Goal: Task Accomplishment & Management: Manage account settings

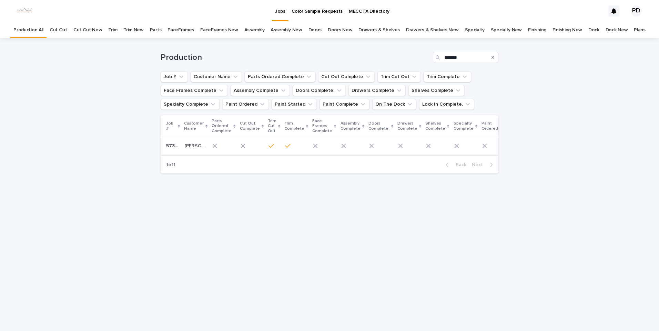
type input "*******"
click at [187, 146] on p "[PERSON_NAME]" at bounding box center [196, 145] width 22 height 7
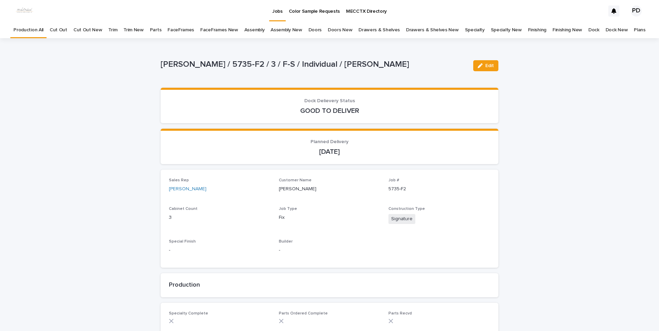
click at [490, 72] on div "Edit" at bounding box center [484, 66] width 28 height 28
click at [490, 66] on span "Edit" at bounding box center [489, 65] width 9 height 5
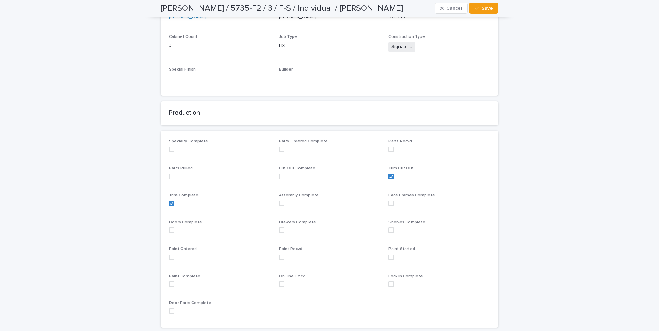
scroll to position [241, 0]
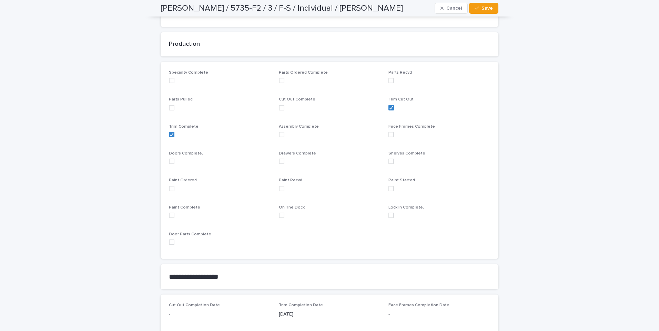
click at [171, 190] on span at bounding box center [172, 189] width 6 height 6
click at [487, 7] on span "Save" at bounding box center [486, 8] width 11 height 5
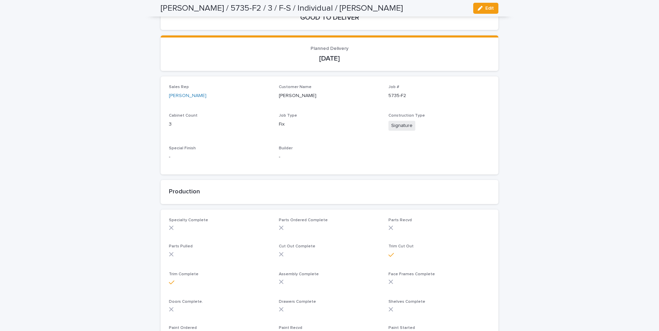
scroll to position [0, 0]
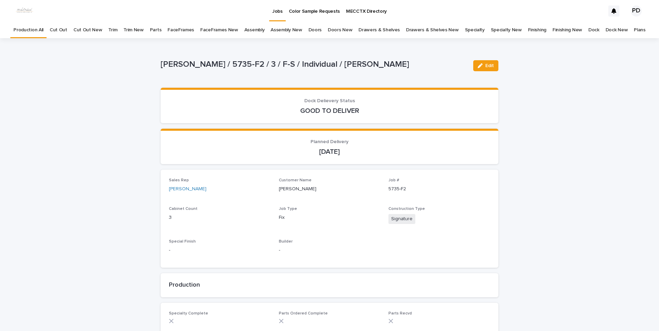
click at [275, 13] on p "Jobs" at bounding box center [277, 7] width 10 height 14
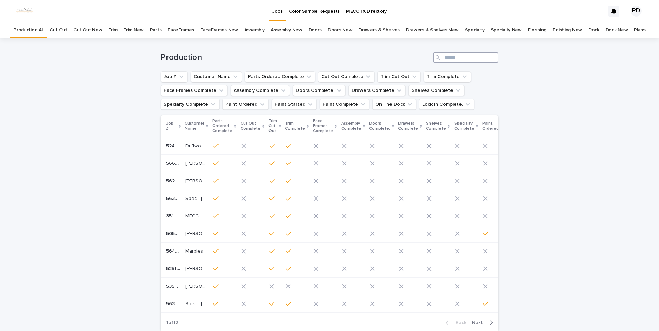
click at [472, 61] on input "Search" at bounding box center [465, 57] width 65 height 11
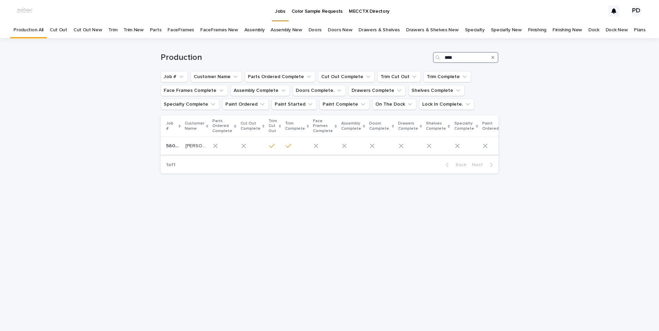
type input "****"
click at [191, 149] on div "[PERSON_NAME] [PERSON_NAME]" at bounding box center [196, 146] width 22 height 11
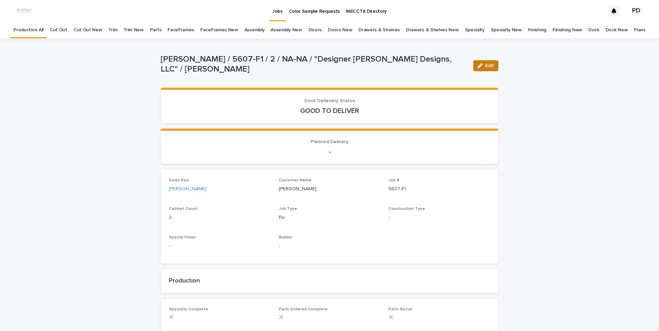
click at [485, 65] on span "Edit" at bounding box center [489, 65] width 9 height 5
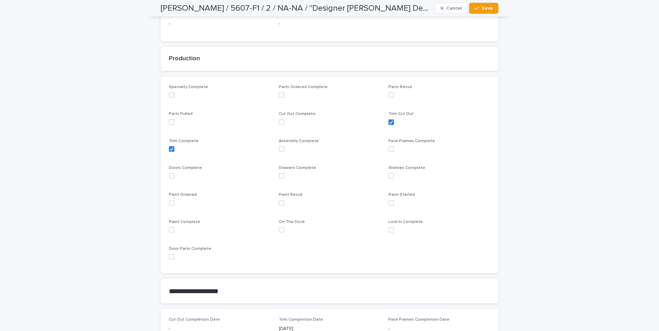
scroll to position [276, 0]
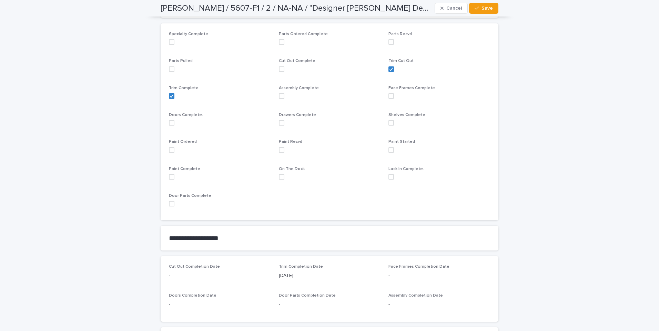
click at [169, 151] on span at bounding box center [172, 150] width 6 height 6
click at [489, 12] on button "Save" at bounding box center [483, 8] width 29 height 11
